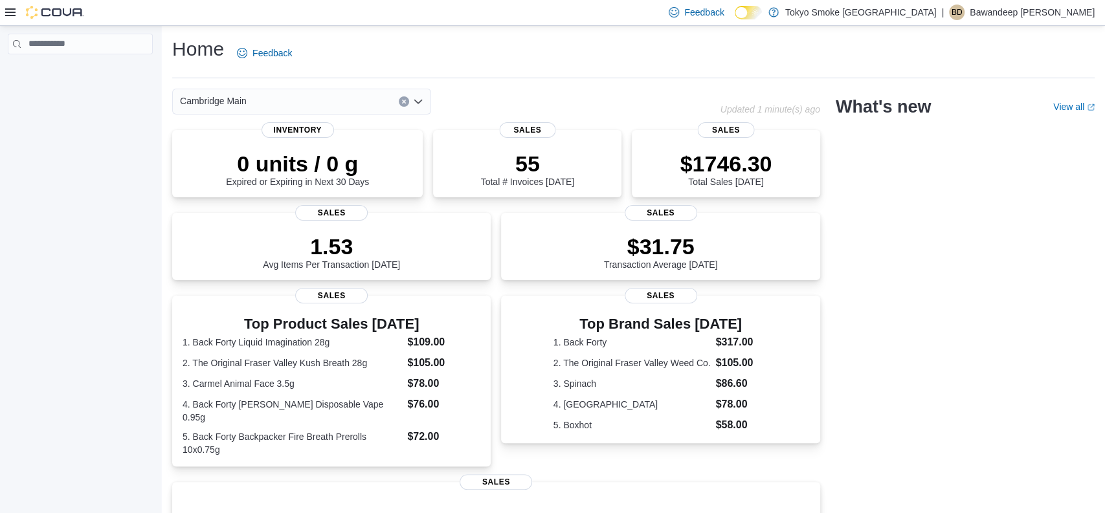
click at [621, 89] on div "Cambridge Main" at bounding box center [446, 102] width 548 height 26
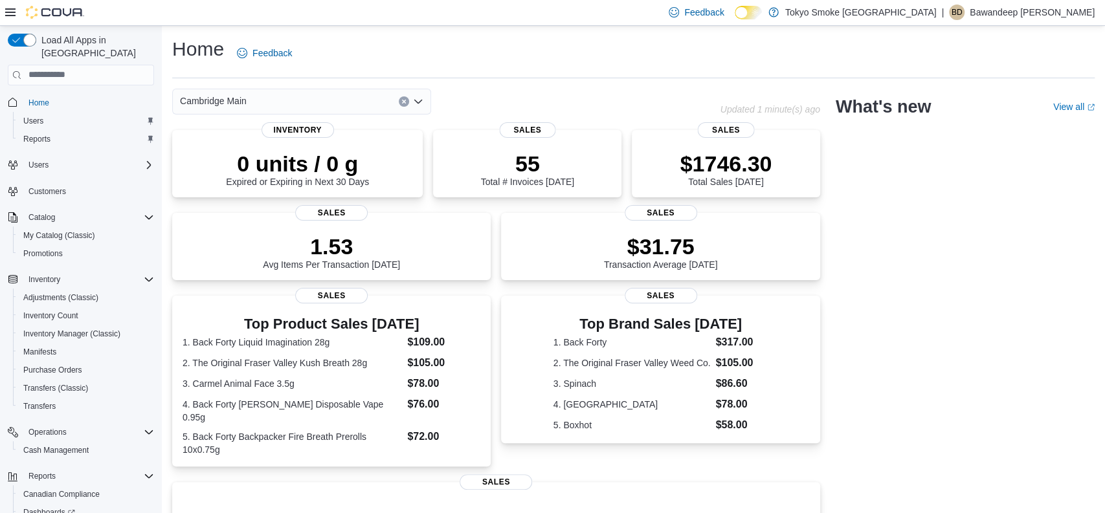
scroll to position [241, 0]
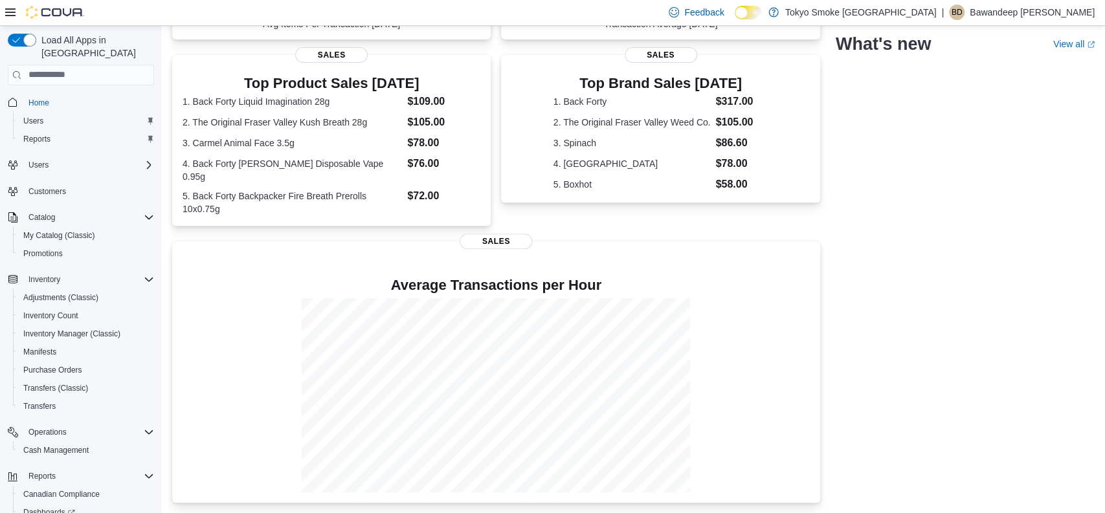
click at [916, 377] on div "Cambridge Main Updated 1 minute(s) ago 0 units / 0 g Expired or Expiring in Nex…" at bounding box center [633, 175] width 922 height 655
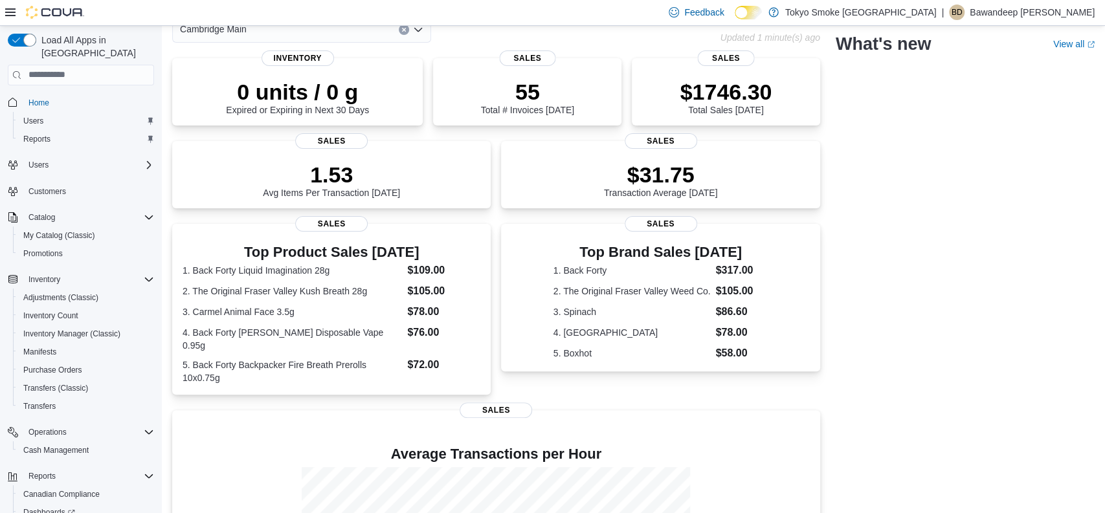
scroll to position [0, 0]
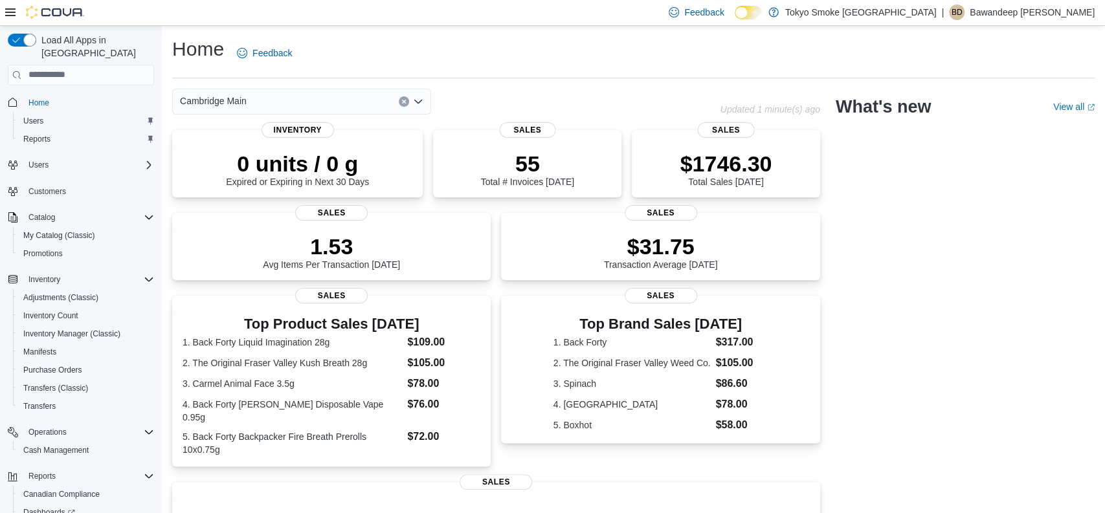
click at [882, 319] on div "Cambridge Main Updated 1 minute(s) ago 0 units / 0 g Expired or Expiring in Nex…" at bounding box center [633, 416] width 922 height 655
click at [842, 333] on div "Cambridge Main Updated 1 minute(s) ago 0 units / 0 g Expired or Expiring in Nex…" at bounding box center [633, 416] width 922 height 655
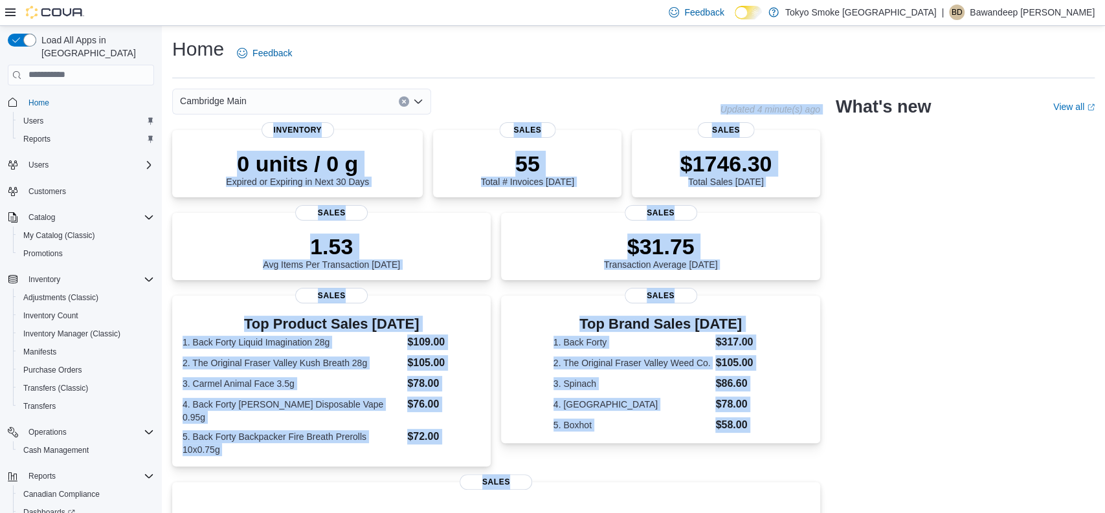
drag, startPoint x: 714, startPoint y: 106, endPoint x: 844, endPoint y: 106, distance: 130.1
click at [841, 106] on div "Cambridge Main Updated 4 minute(s) ago 0 units / 0 g Expired or Expiring in Nex…" at bounding box center [633, 416] width 922 height 655
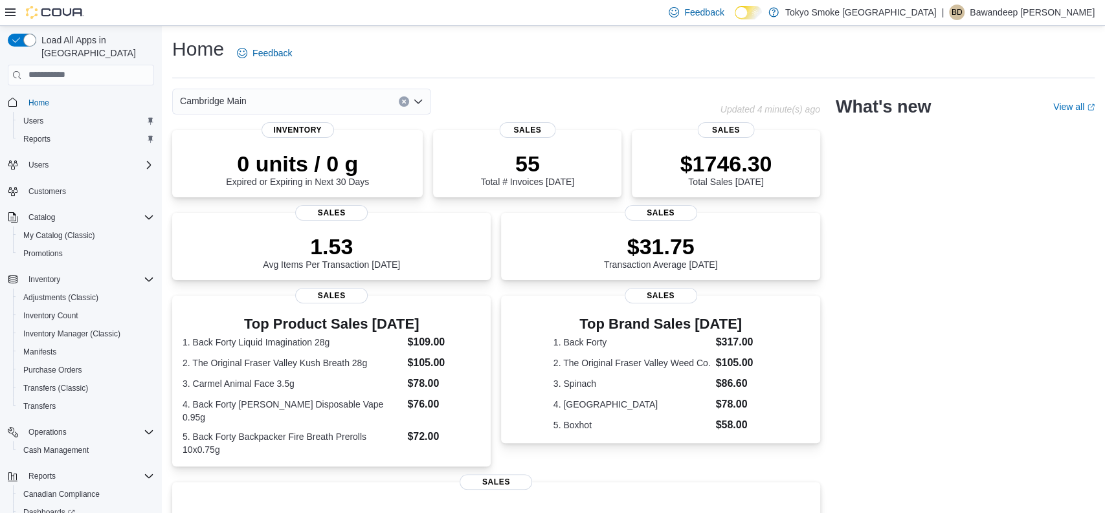
click at [844, 106] on h2 "What's new" at bounding box center [883, 106] width 95 height 21
drag, startPoint x: 828, startPoint y: 104, endPoint x: 1022, endPoint y: 104, distance: 193.5
click at [1022, 104] on div "Cambridge Main Updated 4 minute(s) ago 0 units / 0 g Expired or Expiring in Nex…" at bounding box center [633, 416] width 922 height 655
click at [826, 100] on div "Cambridge Main Updated 4 minute(s) ago 0 units / 0 g Expired or Expiring in Nex…" at bounding box center [633, 416] width 922 height 655
click at [828, 221] on div "Cambridge Main Updated 3 minute(s) ago 0 units / 0 g Expired or Expiring in Nex…" at bounding box center [633, 416] width 922 height 655
